Goal: Information Seeking & Learning: Check status

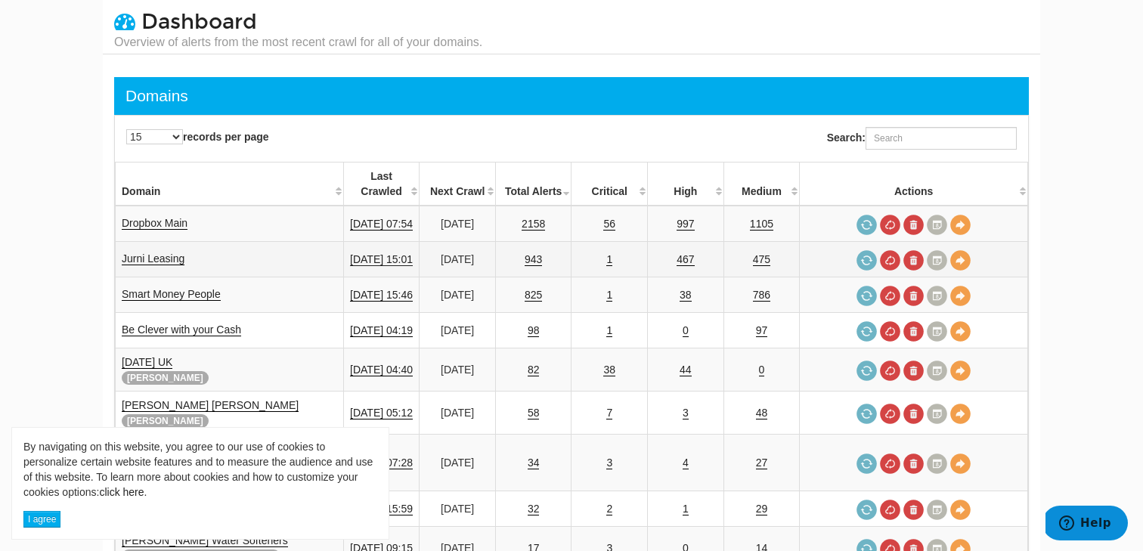
scroll to position [42, 0]
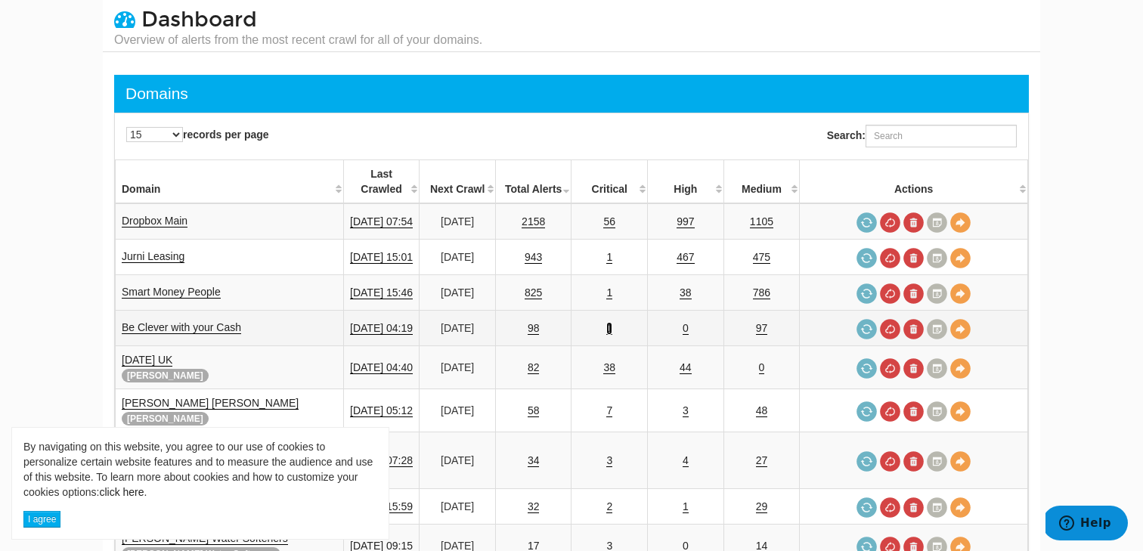
click at [612, 322] on link "1" at bounding box center [609, 328] width 6 height 13
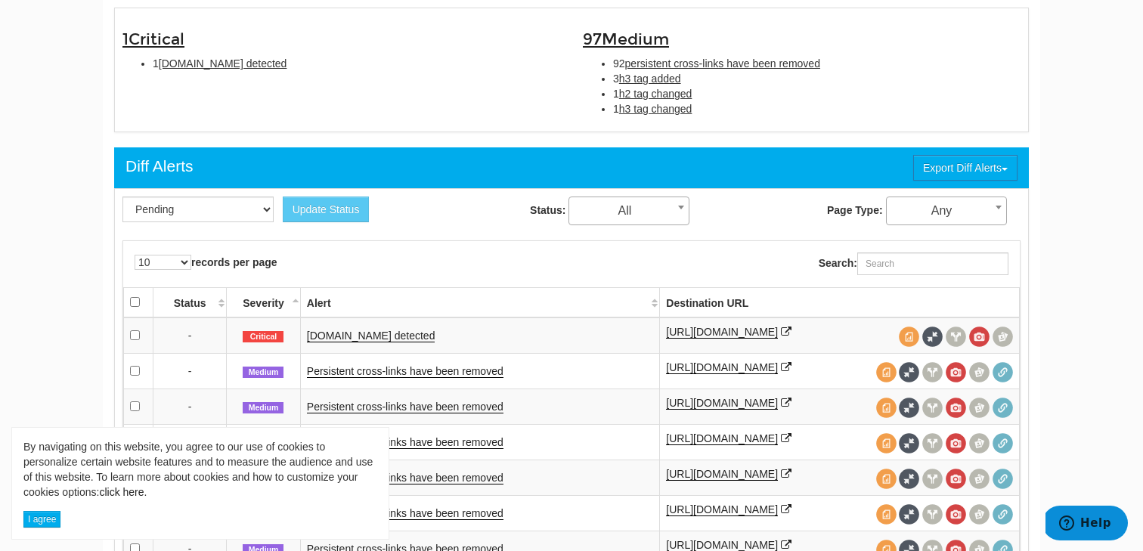
scroll to position [522, 0]
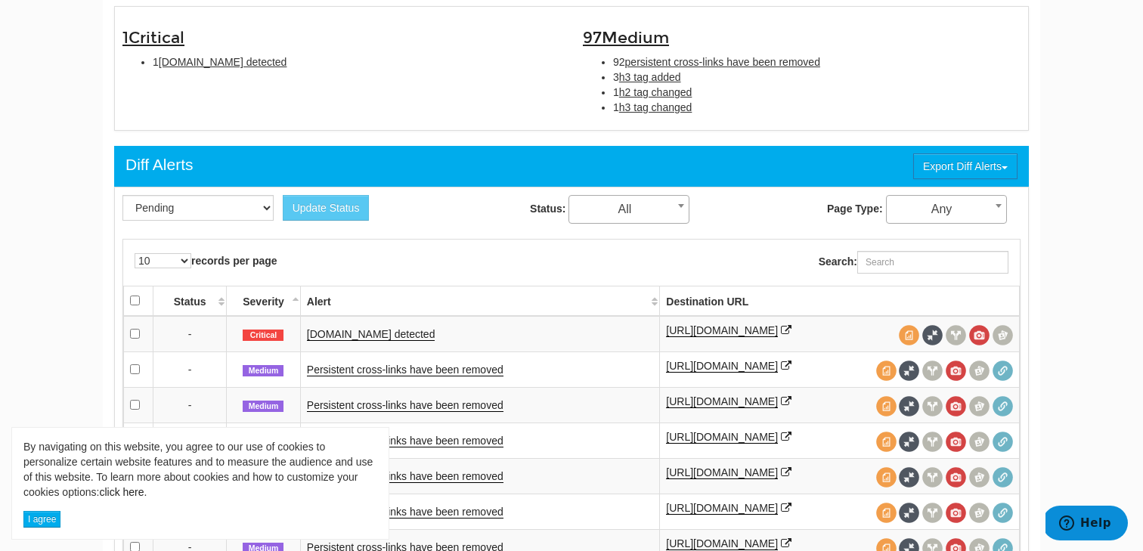
click at [262, 339] on span "Critical" at bounding box center [263, 336] width 41 height 12
click at [369, 336] on link "Schema.org detected" at bounding box center [371, 334] width 128 height 13
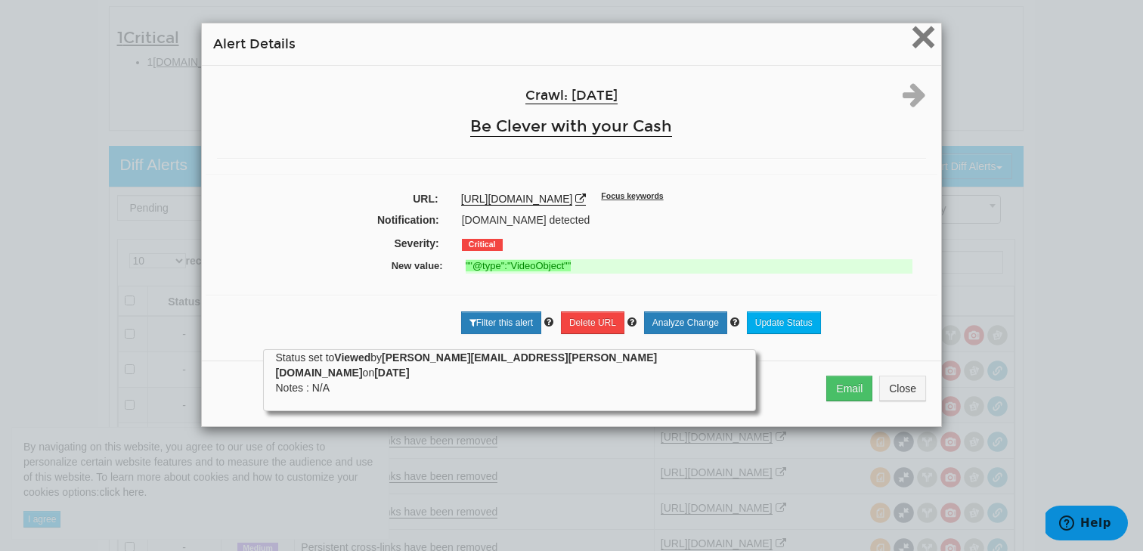
click at [920, 52] on span "×" at bounding box center [923, 36] width 26 height 51
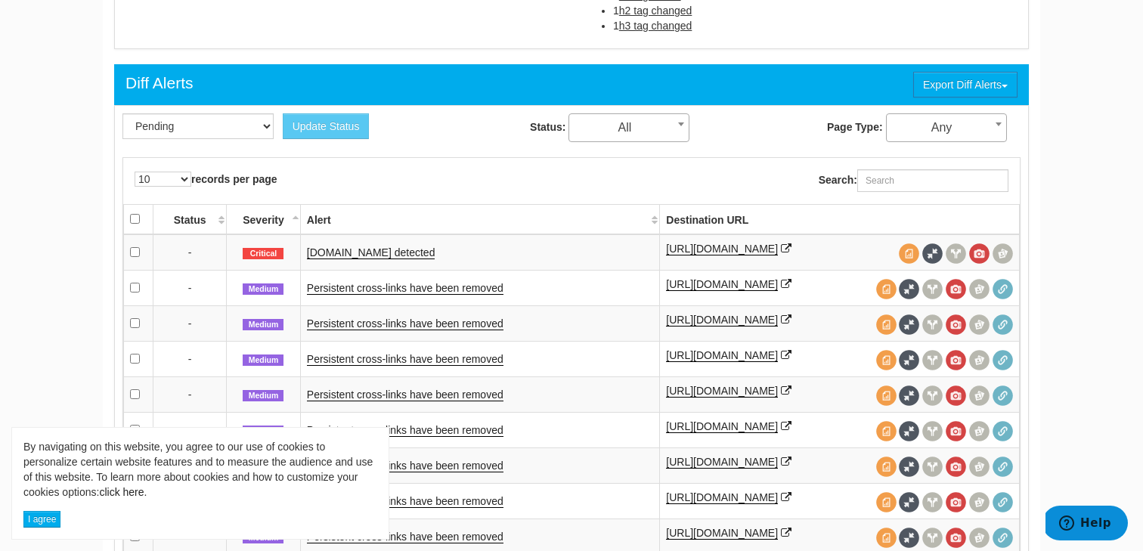
scroll to position [606, 0]
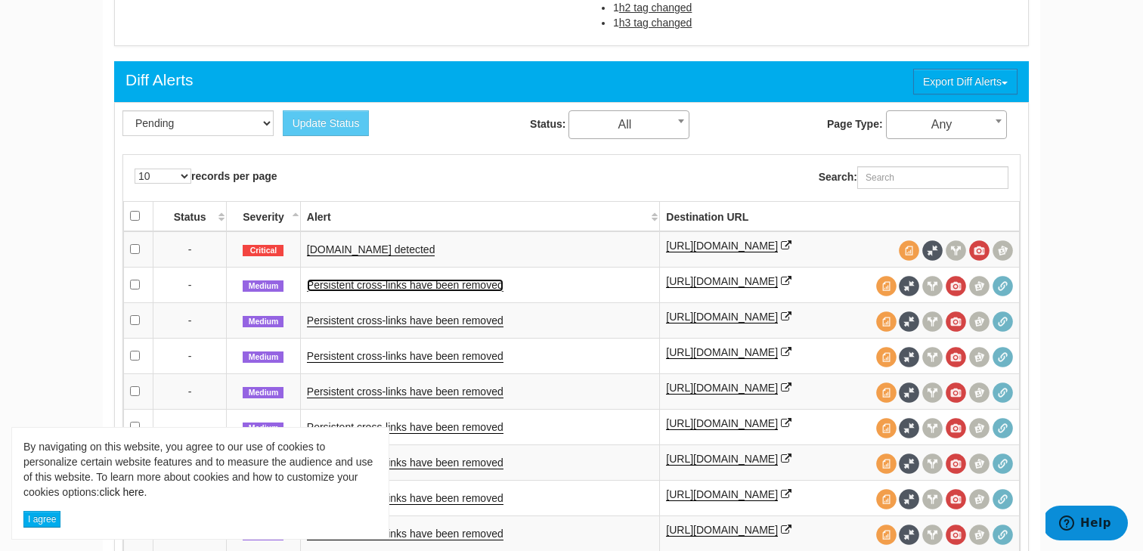
click at [410, 292] on link "Persistent cross-links have been removed" at bounding box center [405, 285] width 197 height 13
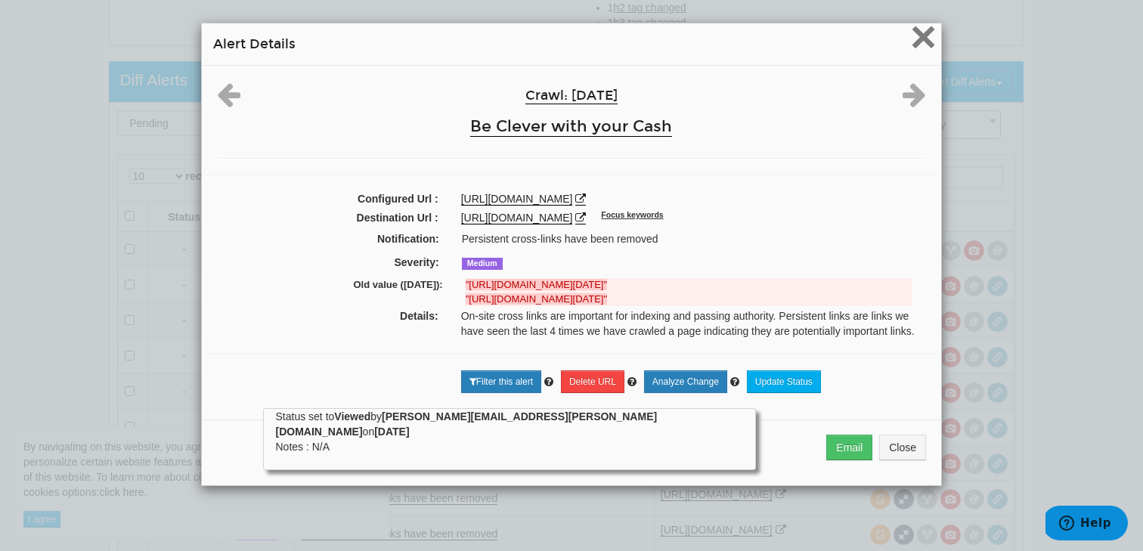
click at [923, 32] on span "×" at bounding box center [923, 36] width 26 height 51
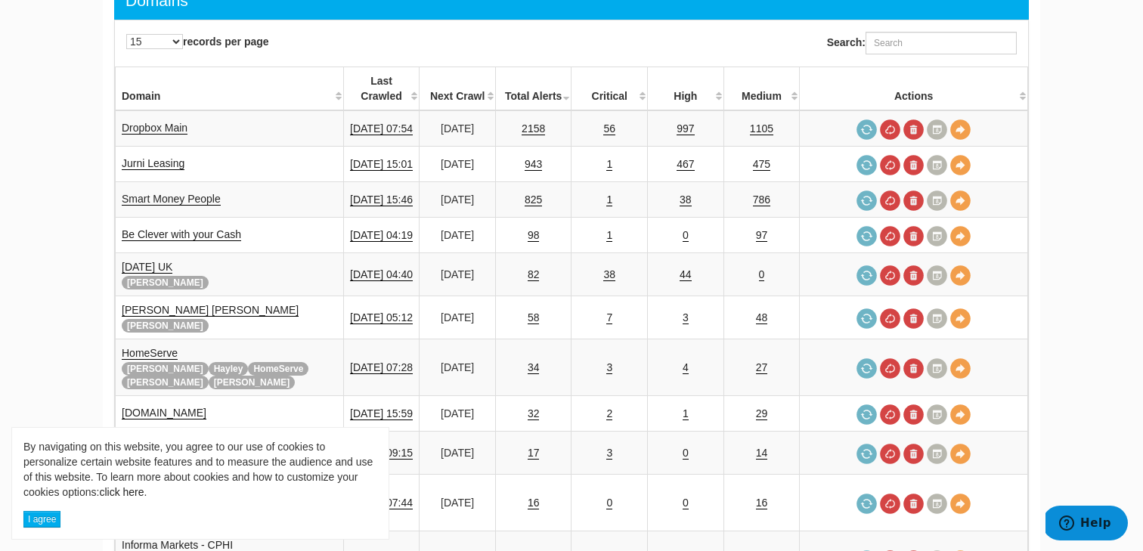
scroll to position [142, 0]
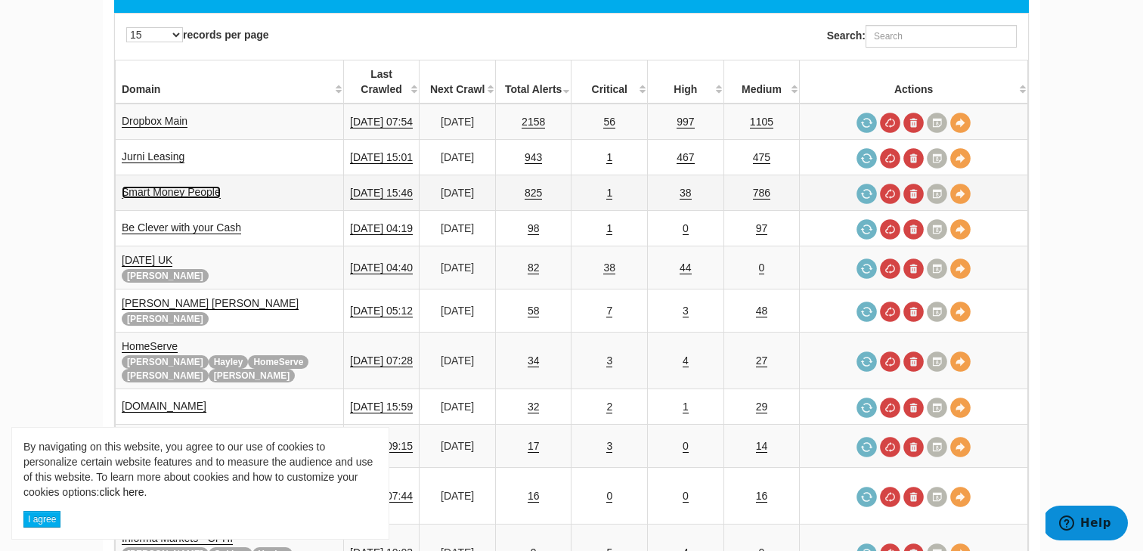
click at [164, 186] on link "Smart Money People" at bounding box center [171, 192] width 99 height 13
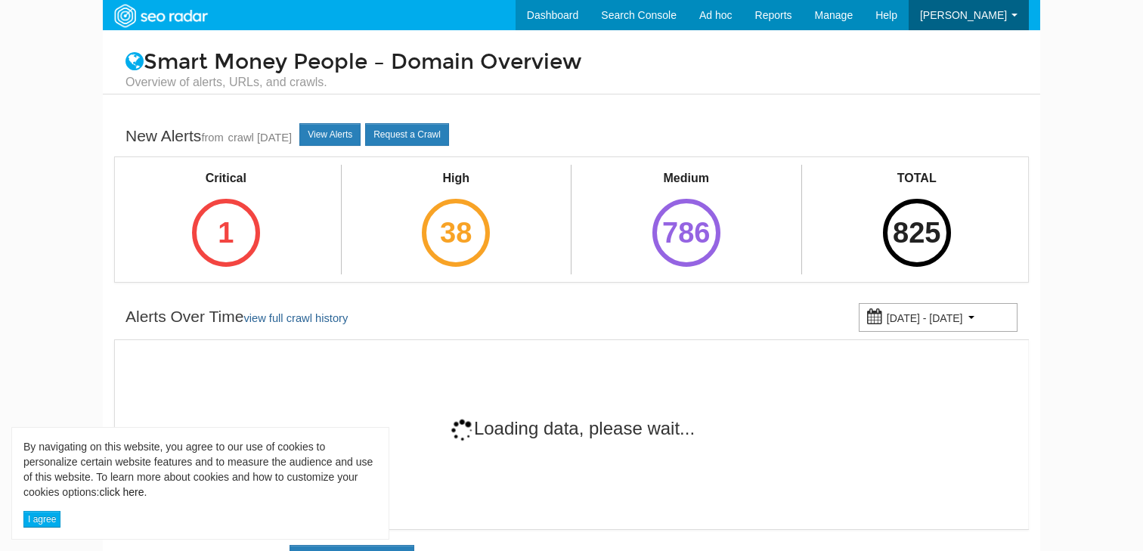
scroll to position [60, 0]
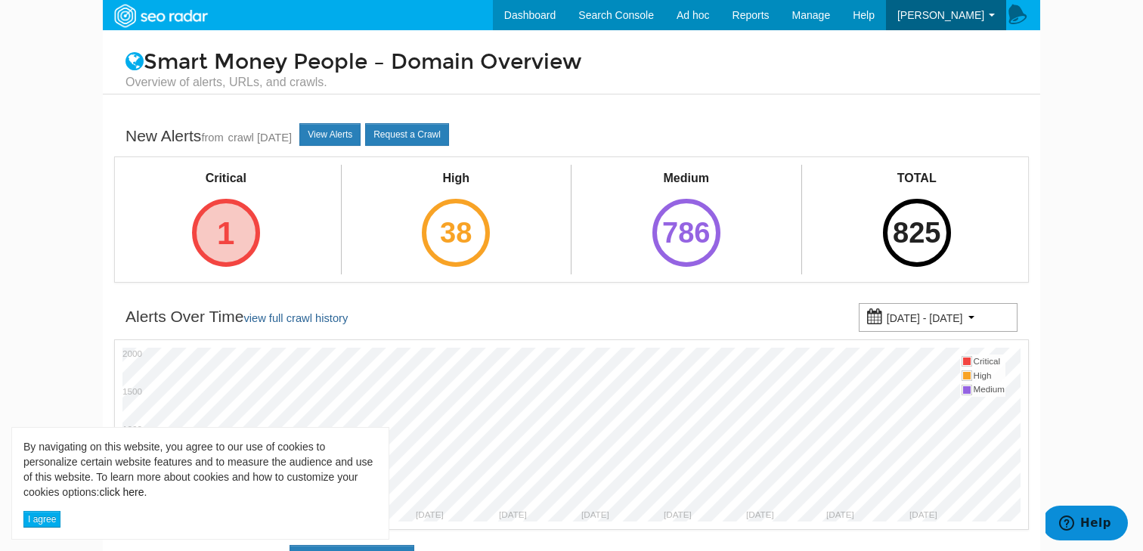
click at [240, 232] on div "1" at bounding box center [226, 233] width 68 height 68
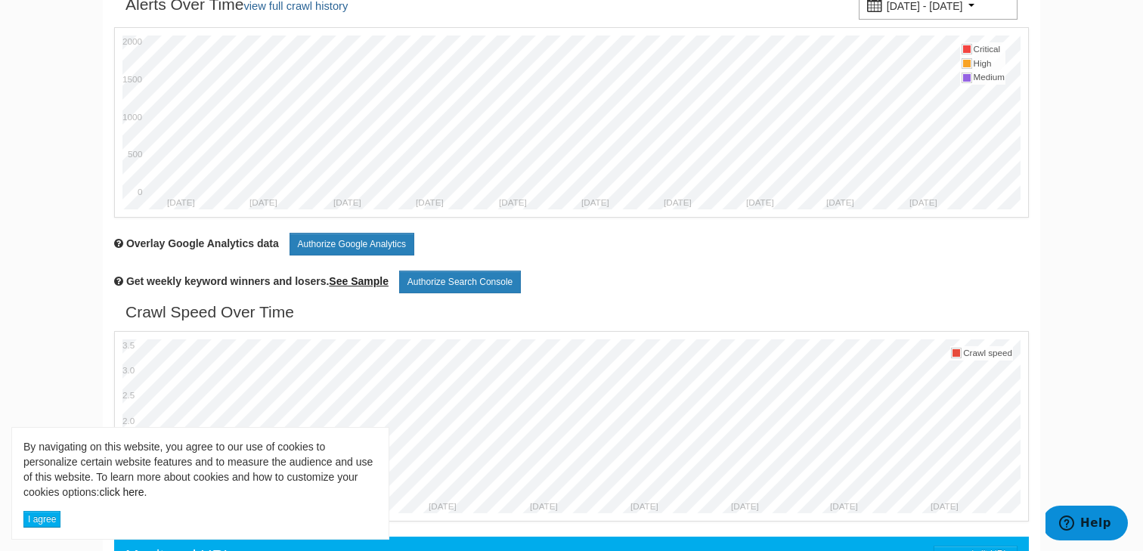
scroll to position [348, 0]
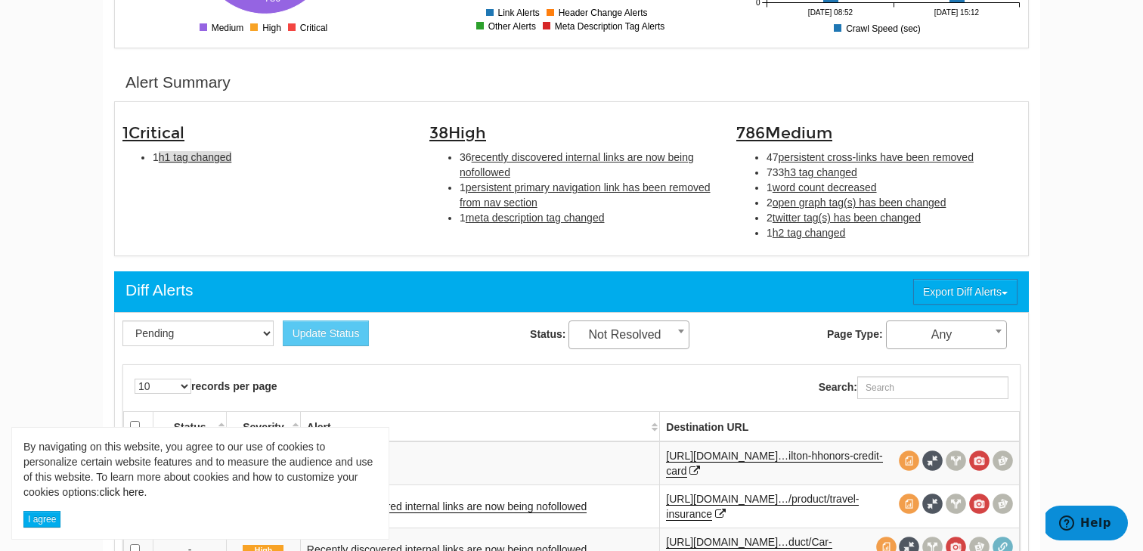
click at [201, 156] on span "h1 tag changed" at bounding box center [195, 157] width 73 height 12
type input "h1 tag changed"
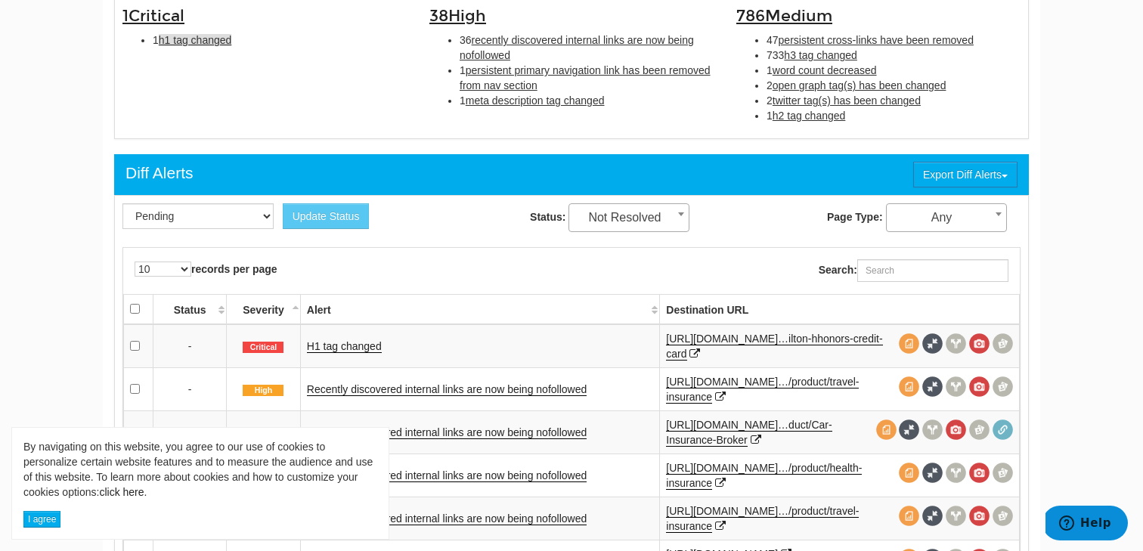
scroll to position [569, 0]
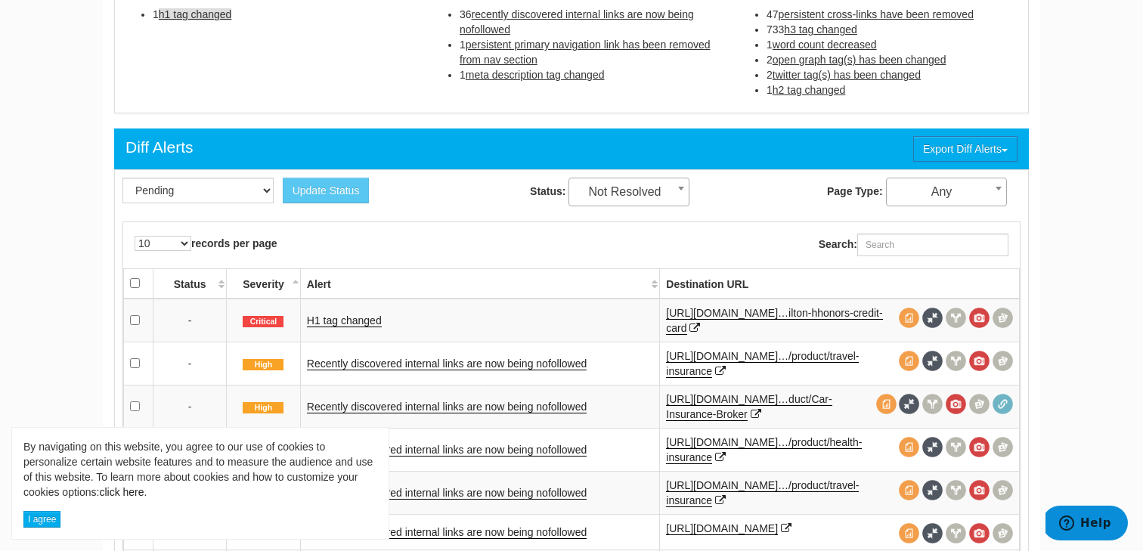
click at [348, 312] on td "H1 tag changed" at bounding box center [479, 321] width 359 height 44
click at [347, 320] on link "H1 tag changed" at bounding box center [344, 320] width 75 height 13
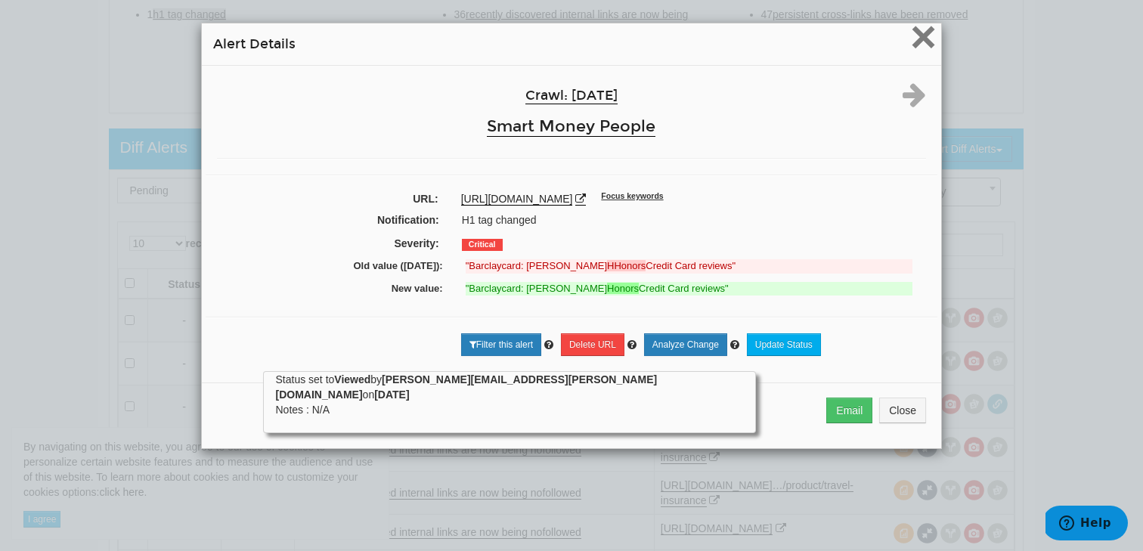
click at [928, 52] on span "×" at bounding box center [923, 36] width 26 height 51
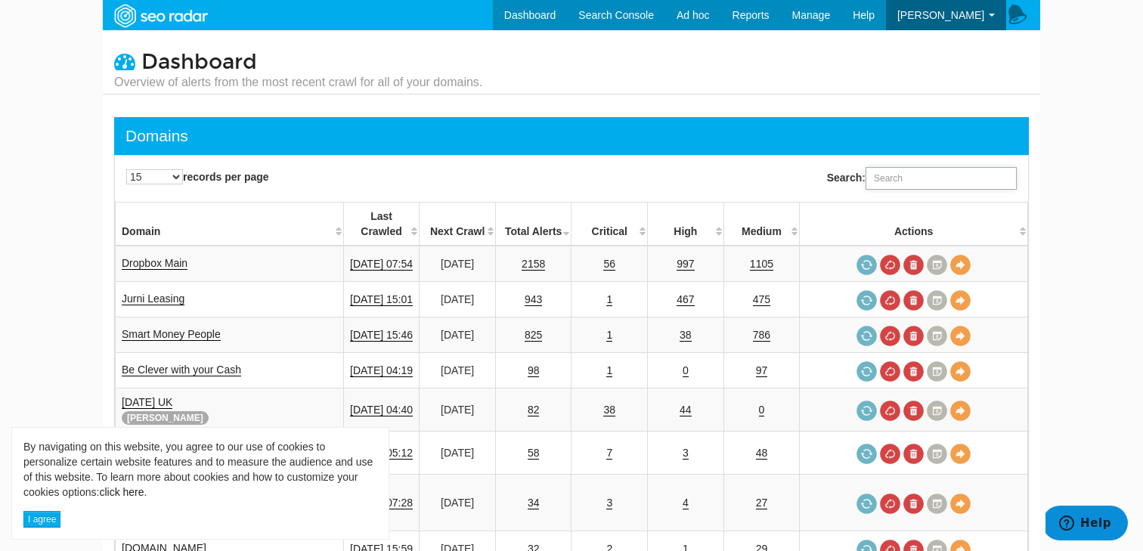
click at [927, 180] on input "Search:" at bounding box center [940, 178] width 151 height 23
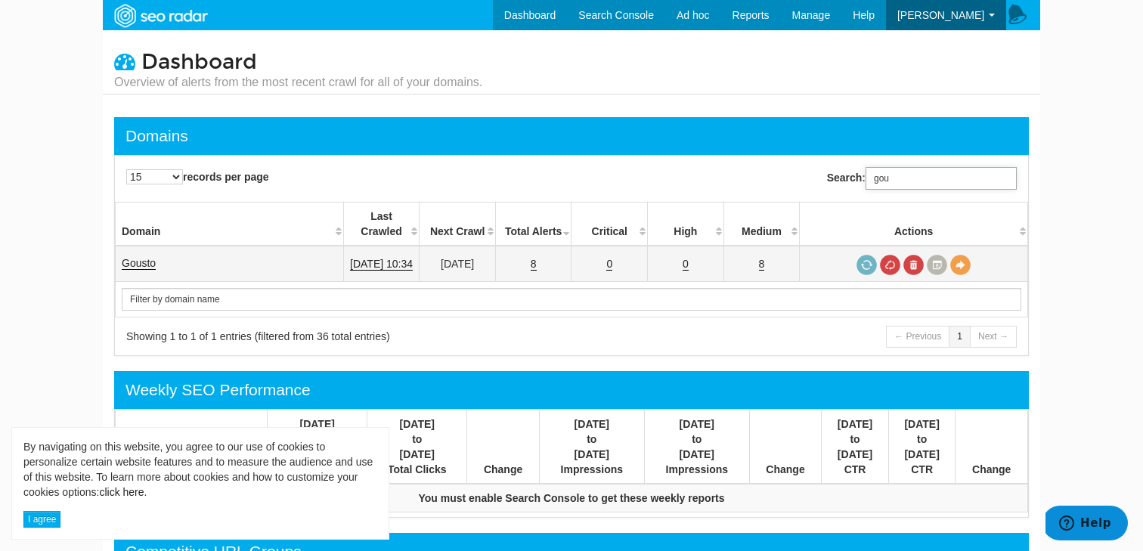
type input "gou"
click at [169, 249] on td "Gousto" at bounding box center [230, 264] width 228 height 36
click at [144, 257] on link "Gousto" at bounding box center [139, 263] width 34 height 13
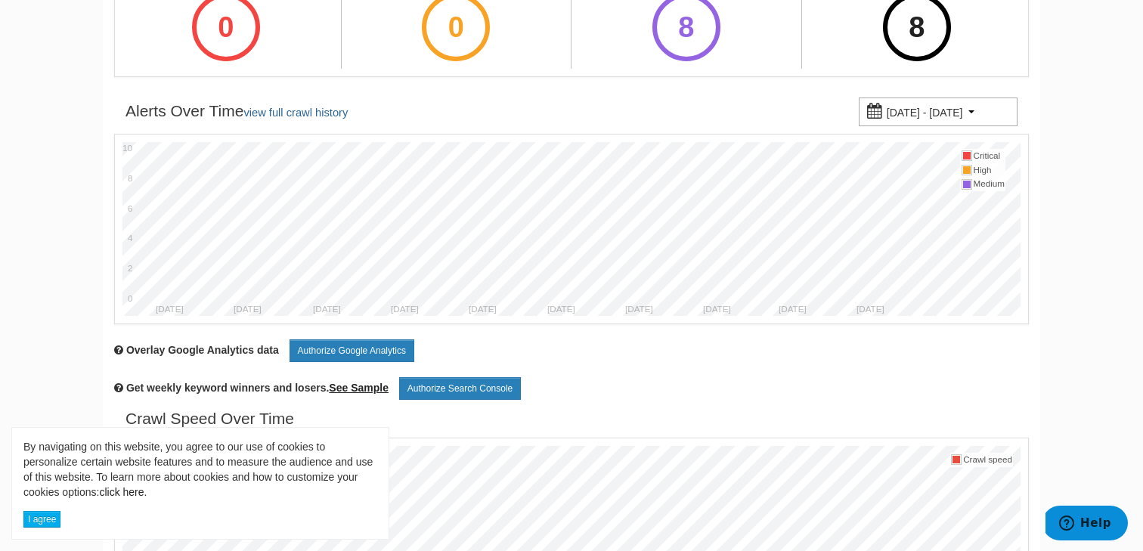
scroll to position [45, 0]
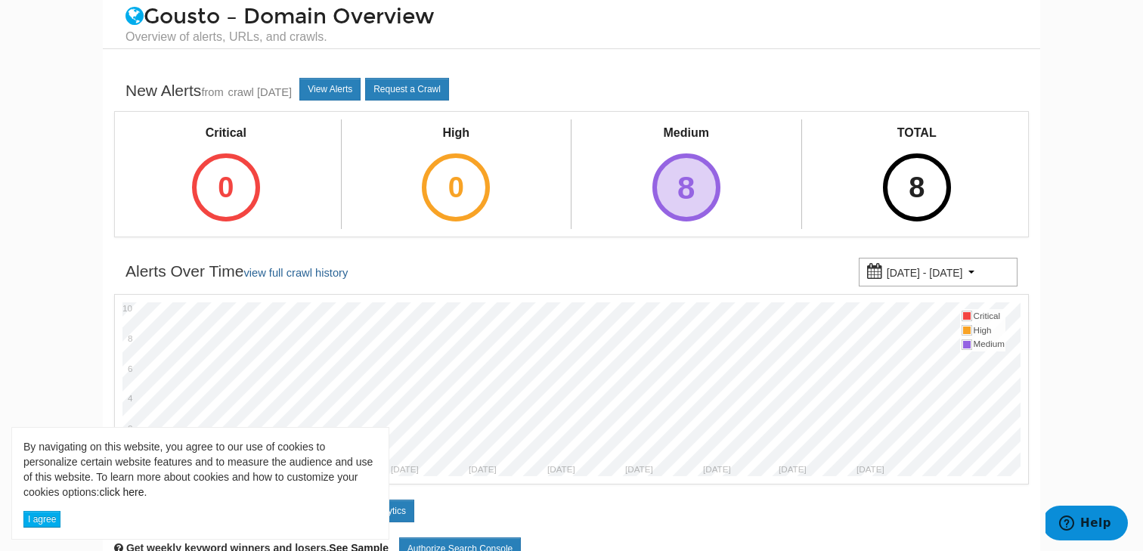
click at [690, 192] on div "8" at bounding box center [686, 187] width 68 height 68
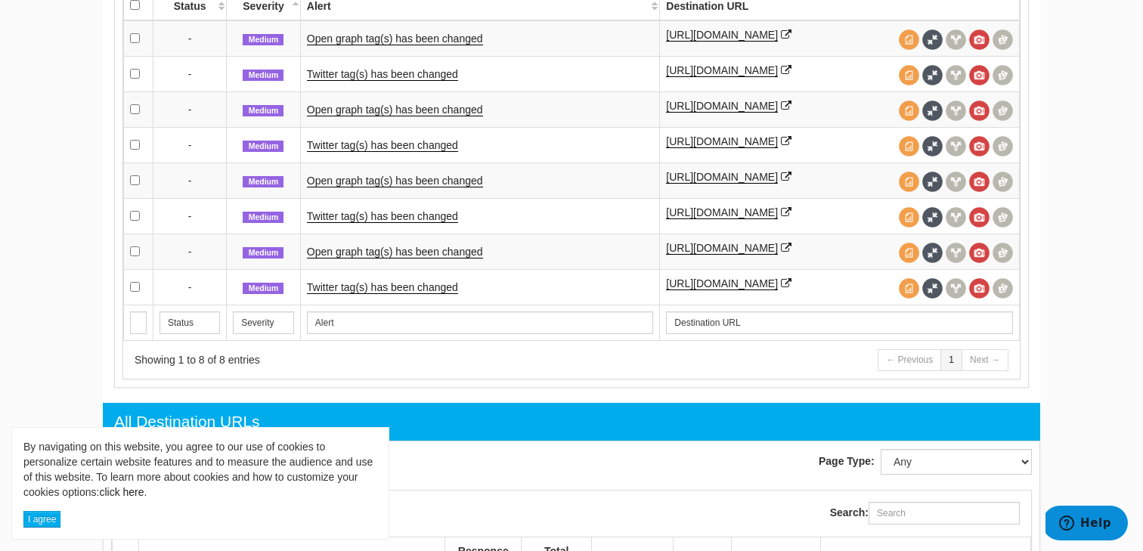
scroll to position [788, 0]
